Goal: Check status: Check status

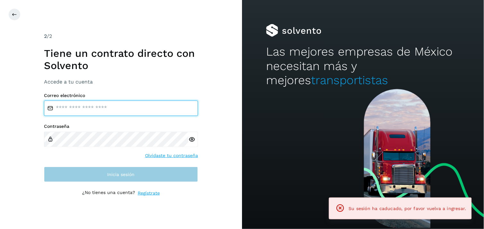
type input "**********"
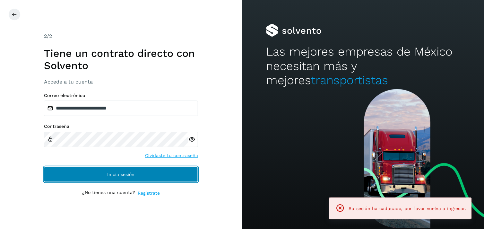
click at [103, 172] on button "Inicia sesión" at bounding box center [121, 174] width 154 height 15
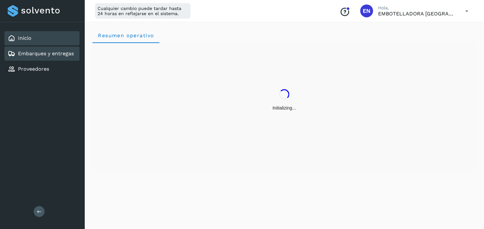
click at [36, 48] on div "Embarques y entregas" at bounding box center [41, 54] width 75 height 14
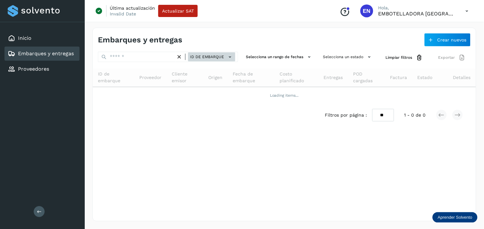
click at [196, 57] on span "ID de embarque" at bounding box center [207, 57] width 34 height 6
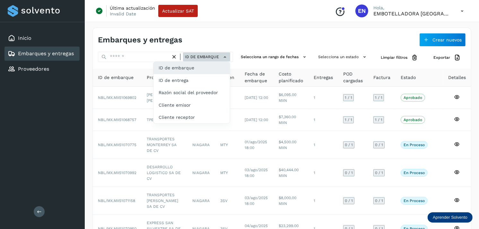
click at [177, 99] on div "ID de entrega" at bounding box center [191, 105] width 76 height 12
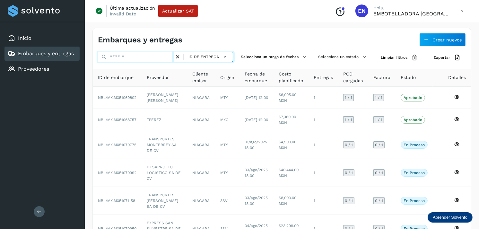
click at [148, 52] on input "text" at bounding box center [136, 57] width 76 height 10
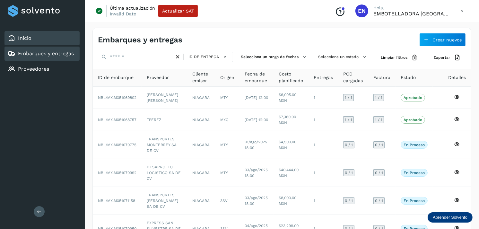
click at [36, 40] on div "Inicio" at bounding box center [41, 38] width 75 height 14
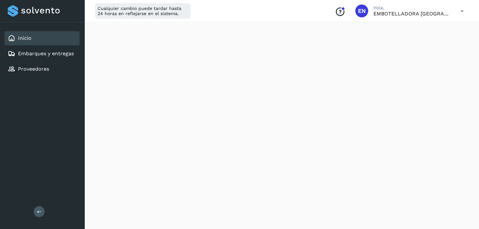
scroll to position [753, 0]
